Goal: Information Seeking & Learning: Learn about a topic

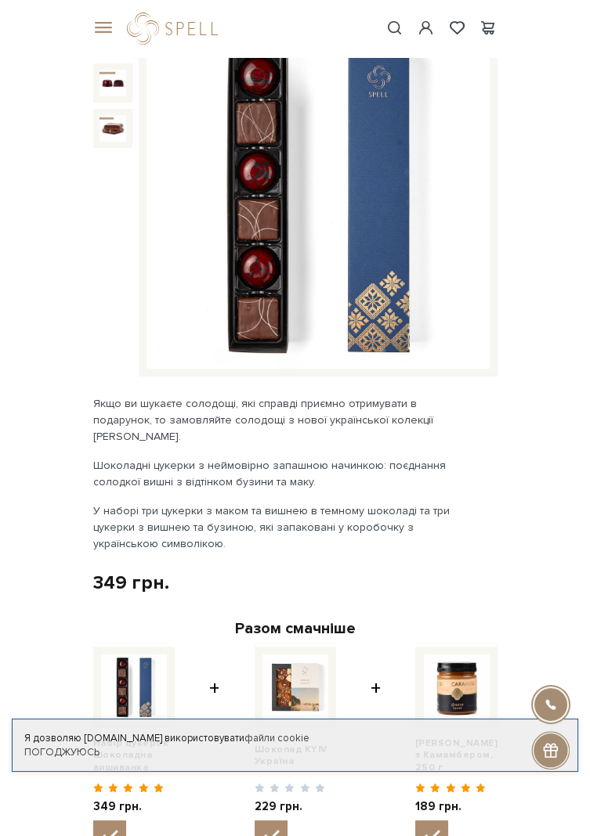
scroll to position [49, 0]
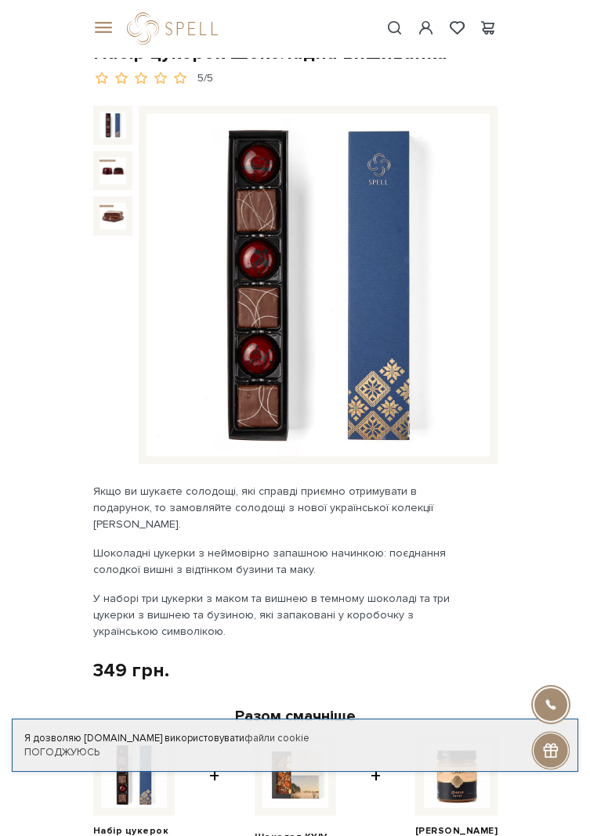
click at [341, 307] on img at bounding box center [317, 285] width 343 height 343
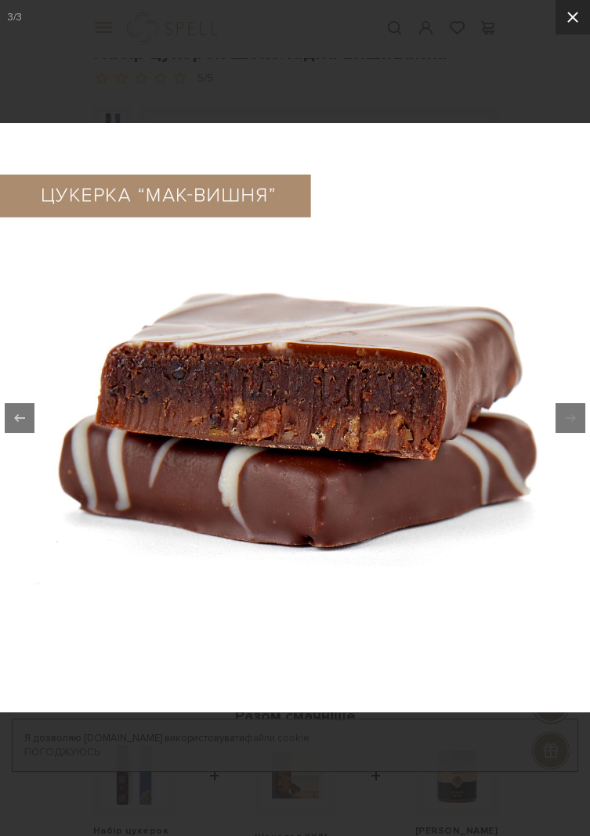
click at [572, 19] on icon at bounding box center [572, 17] width 19 height 19
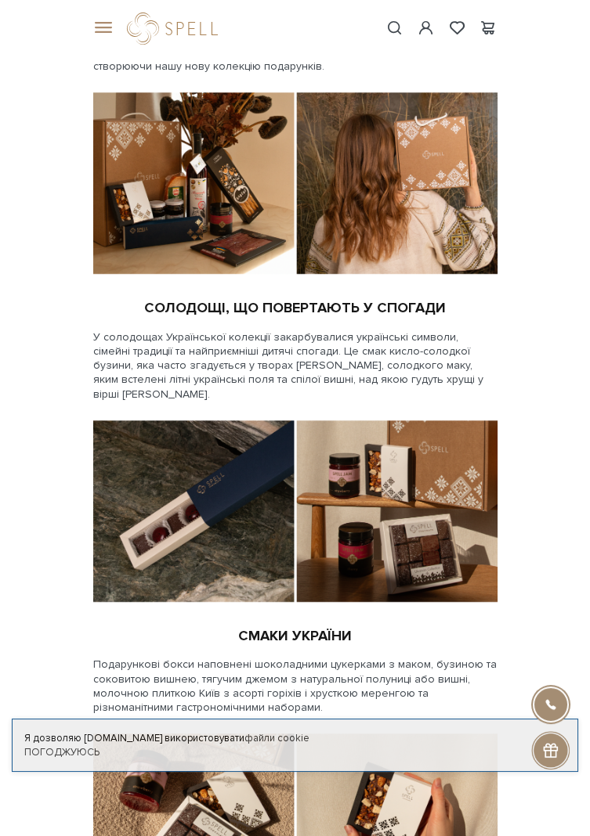
scroll to position [1754, 0]
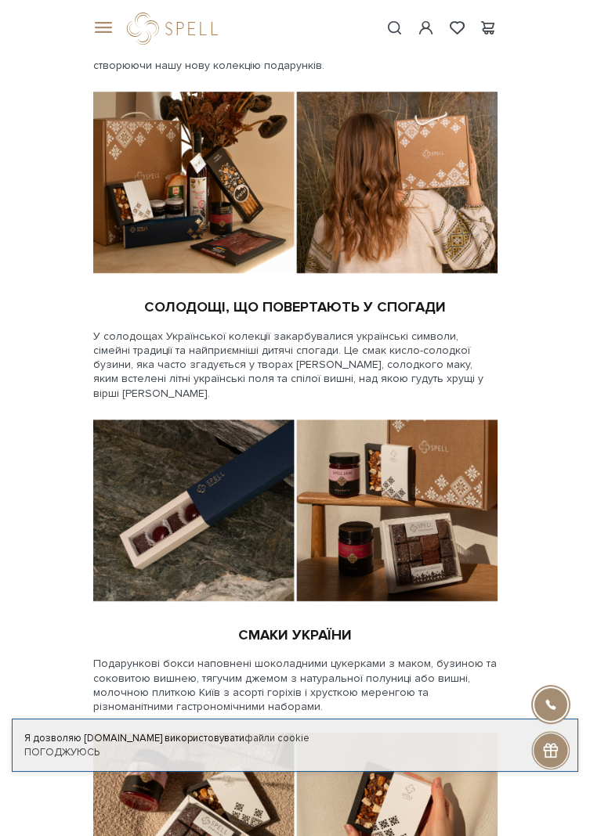
click at [106, 27] on span at bounding box center [101, 28] width 16 height 14
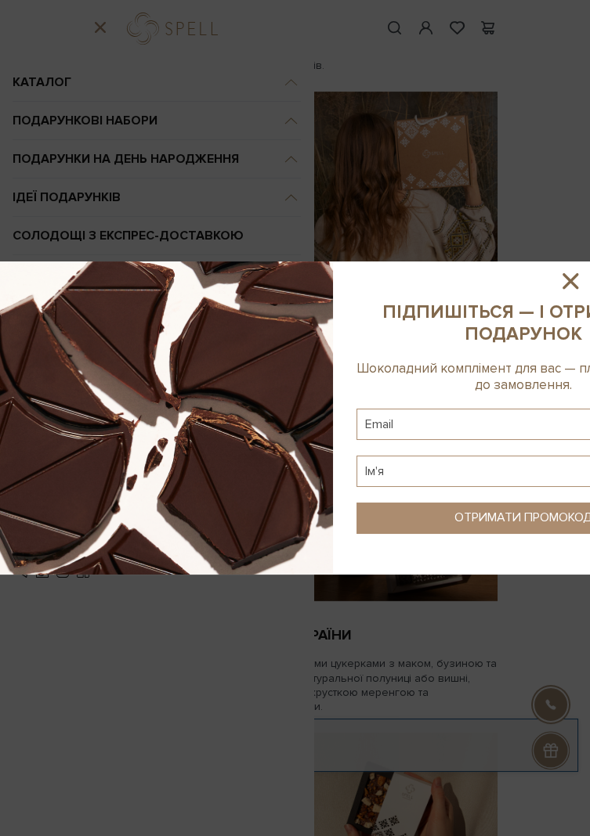
click at [63, 63] on div at bounding box center [295, 418] width 590 height 836
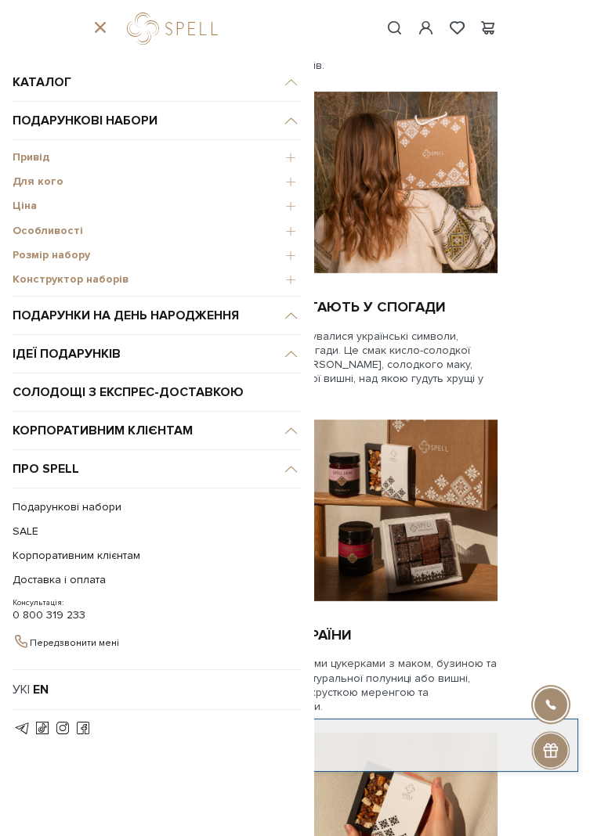
click at [290, 187] on span "Для кого" at bounding box center [157, 182] width 288 height 14
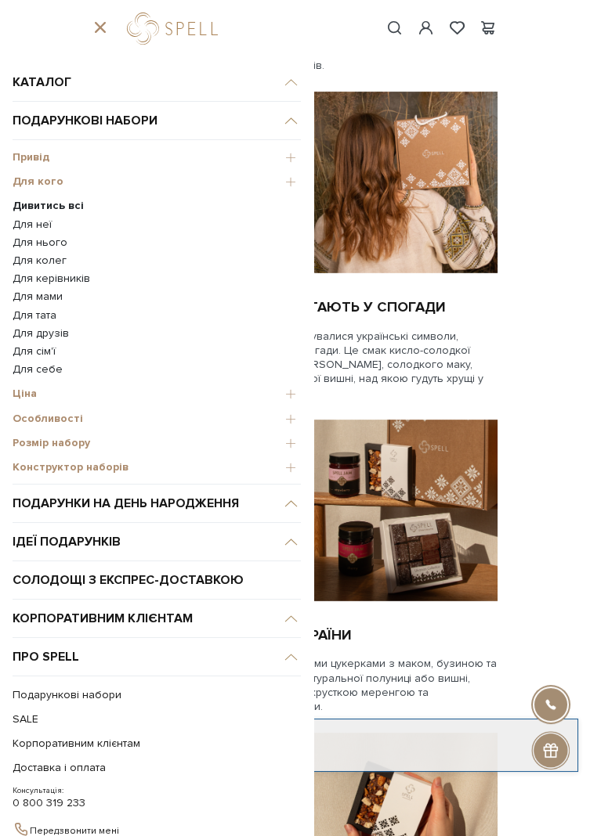
click at [31, 296] on link "Для мами" at bounding box center [157, 297] width 288 height 14
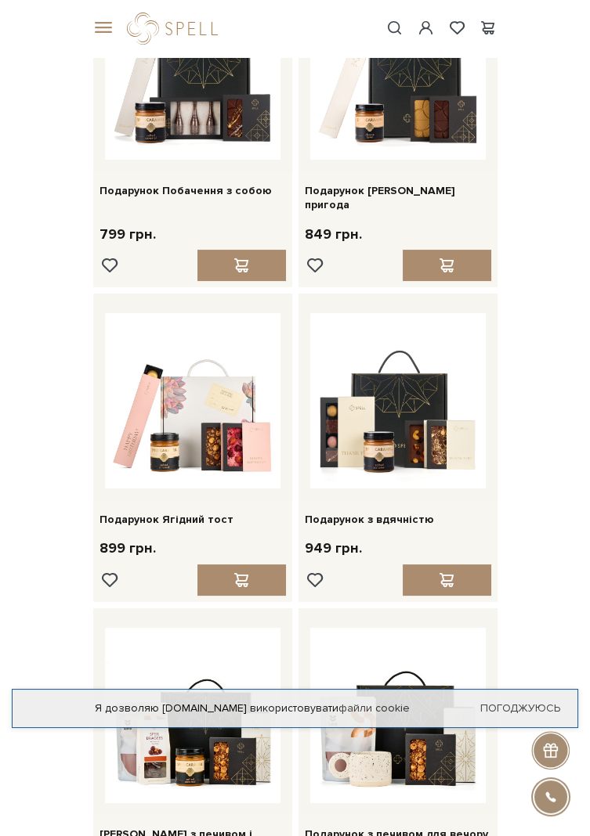
scroll to position [518, 0]
